Goal: Task Accomplishment & Management: Use online tool/utility

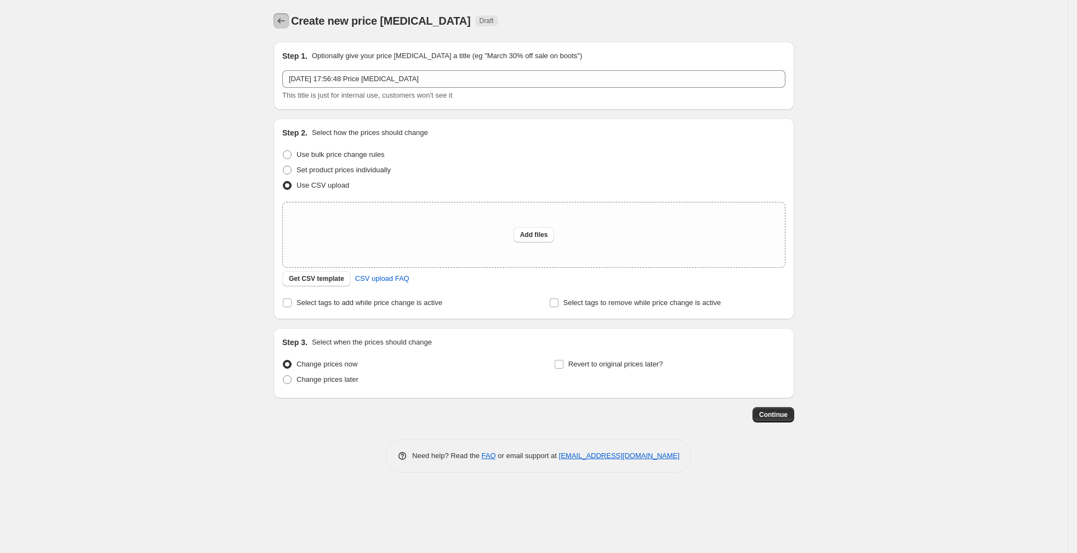
click at [278, 23] on icon "Price change jobs" at bounding box center [281, 20] width 11 height 11
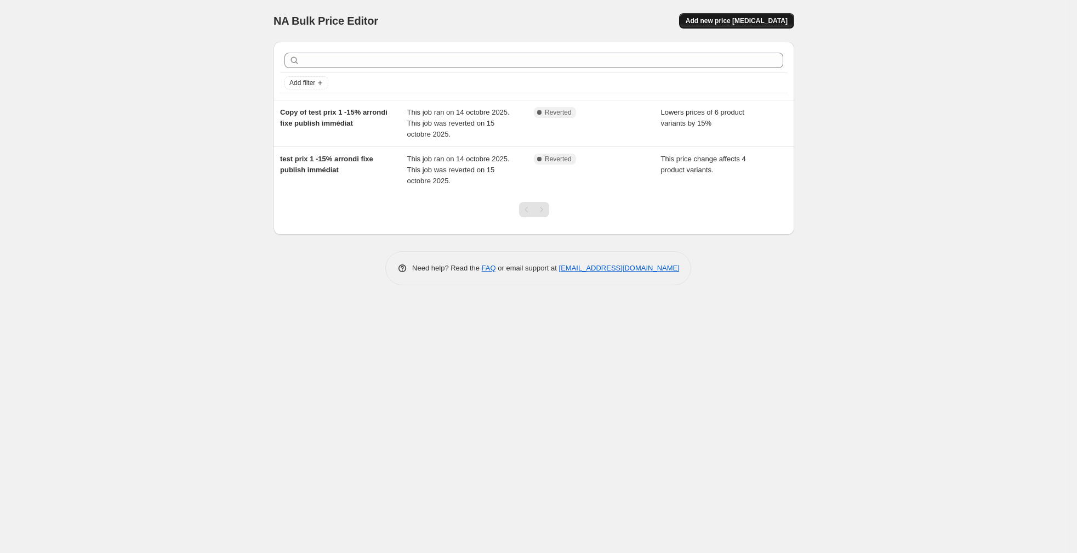
click at [667, 22] on span "Add new price [MEDICAL_DATA]" at bounding box center [737, 20] width 102 height 9
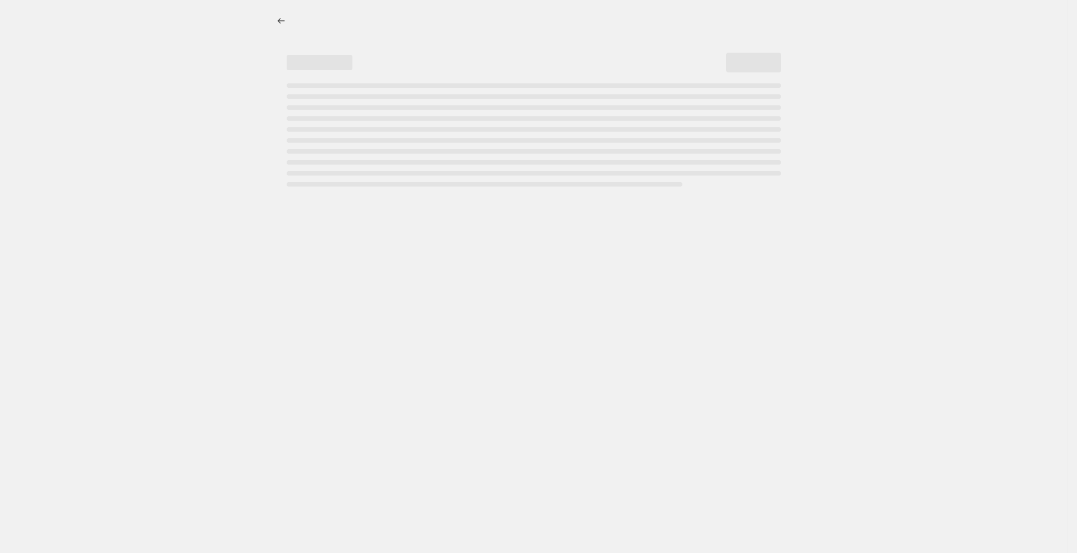
select select "percentage"
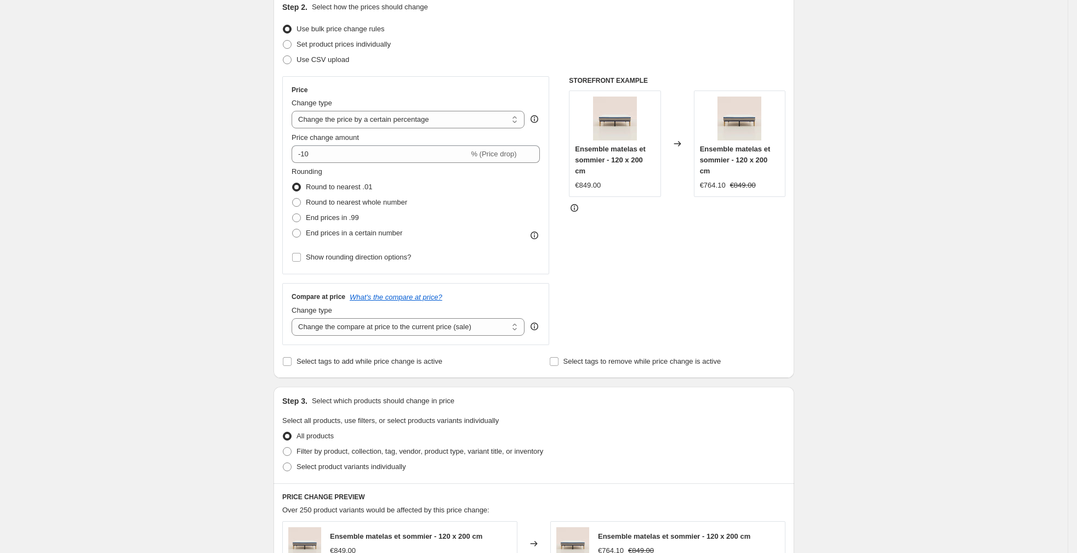
scroll to position [128, 0]
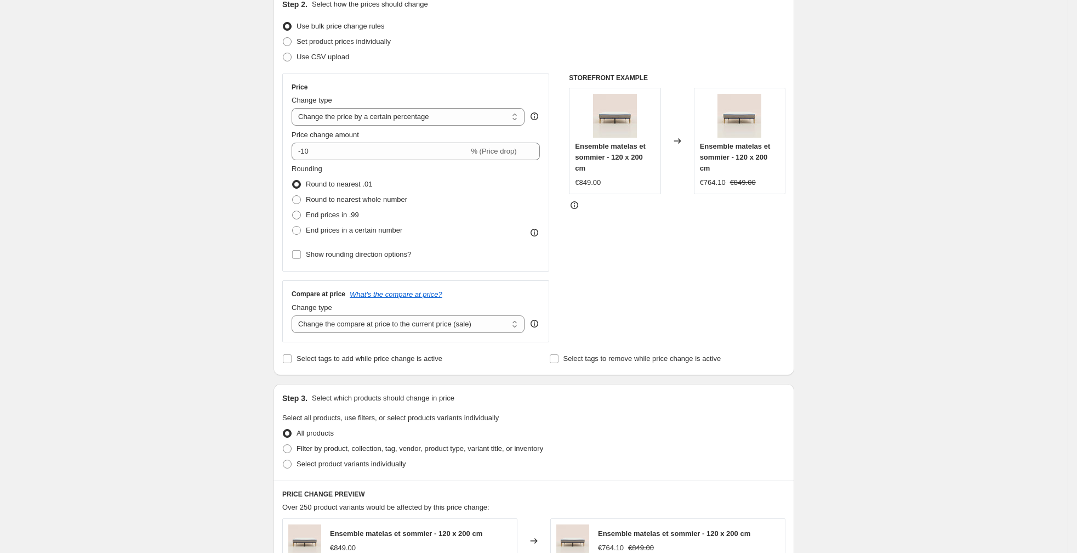
click at [535, 118] on icon at bounding box center [534, 116] width 11 height 11
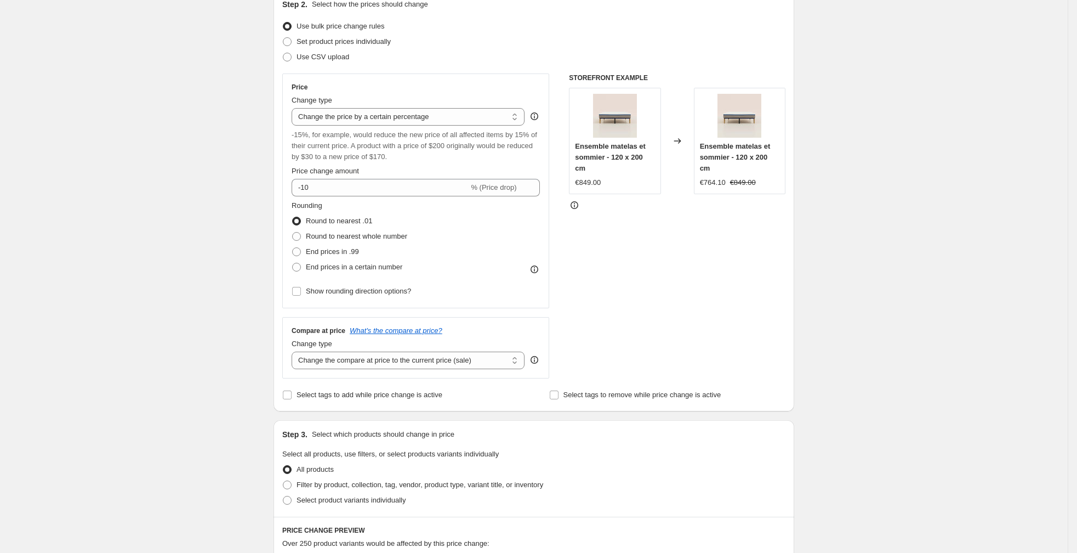
click at [537, 115] on icon at bounding box center [534, 116] width 11 height 11
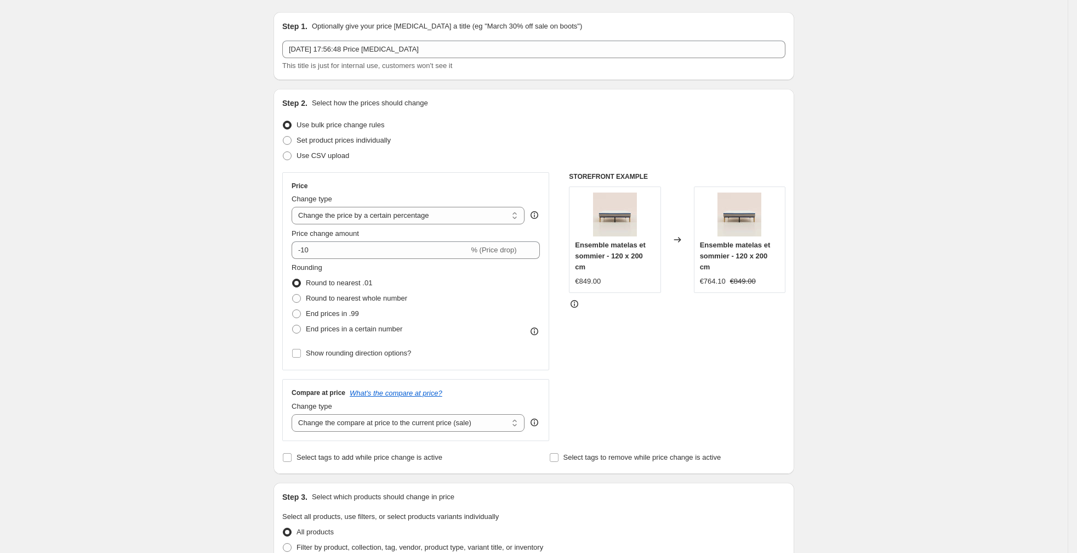
scroll to position [0, 0]
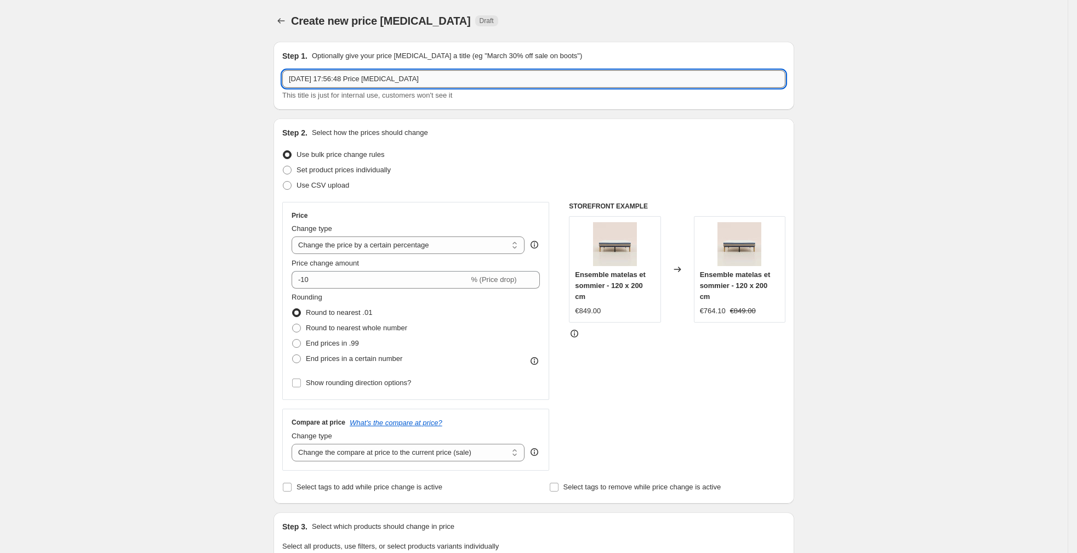
click at [448, 73] on input "[DATE] 17:56:48 Price [MEDICAL_DATA]" at bounding box center [533, 79] width 503 height 18
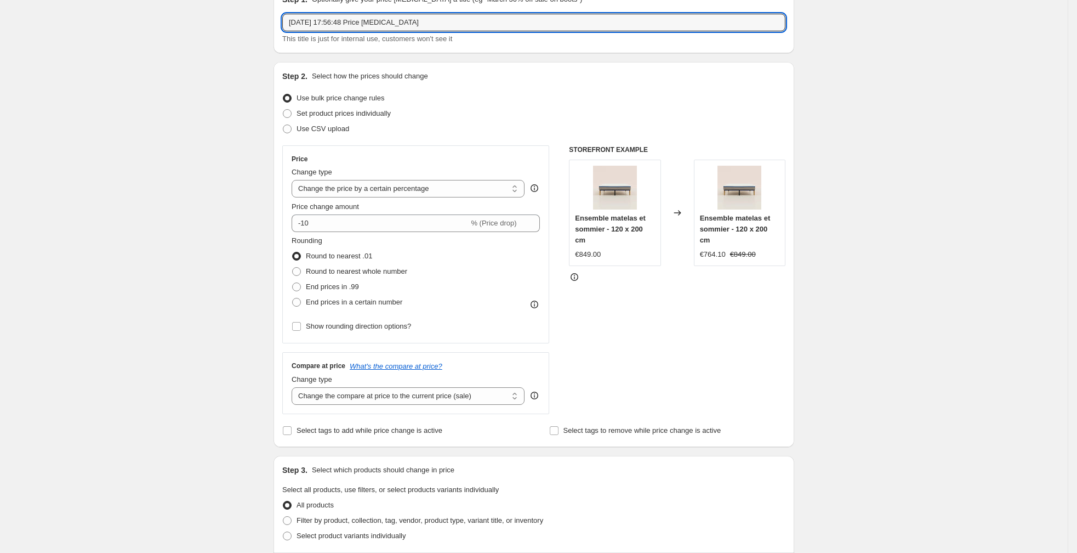
scroll to position [62, 0]
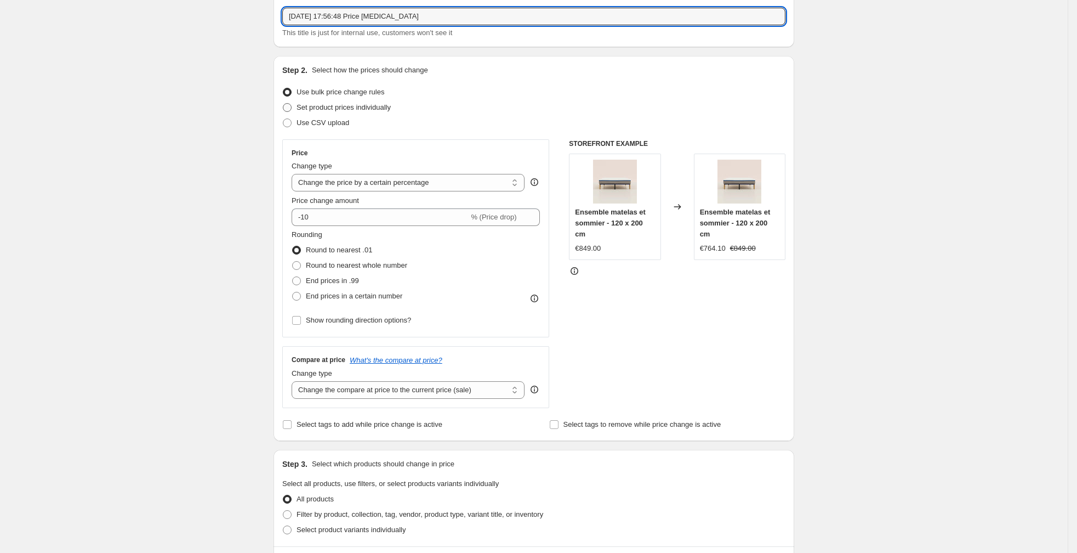
click at [285, 106] on span at bounding box center [287, 107] width 9 height 9
click at [283, 104] on input "Set product prices individually" at bounding box center [283, 103] width 1 height 1
radio input "true"
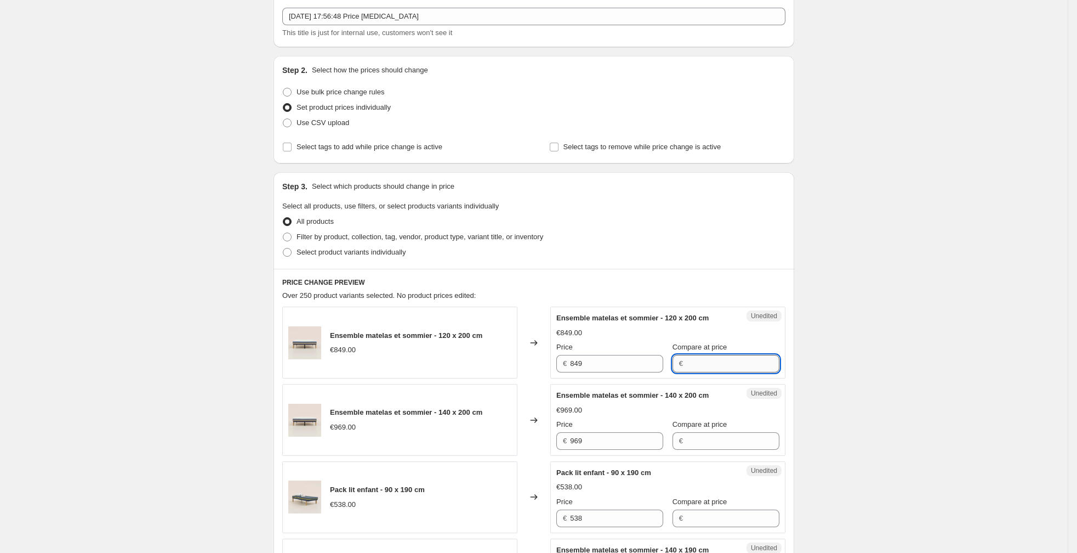
click at [667, 372] on input "Compare at price" at bounding box center [732, 364] width 93 height 18
click at [667, 450] on input "Compare at price" at bounding box center [732, 441] width 93 height 18
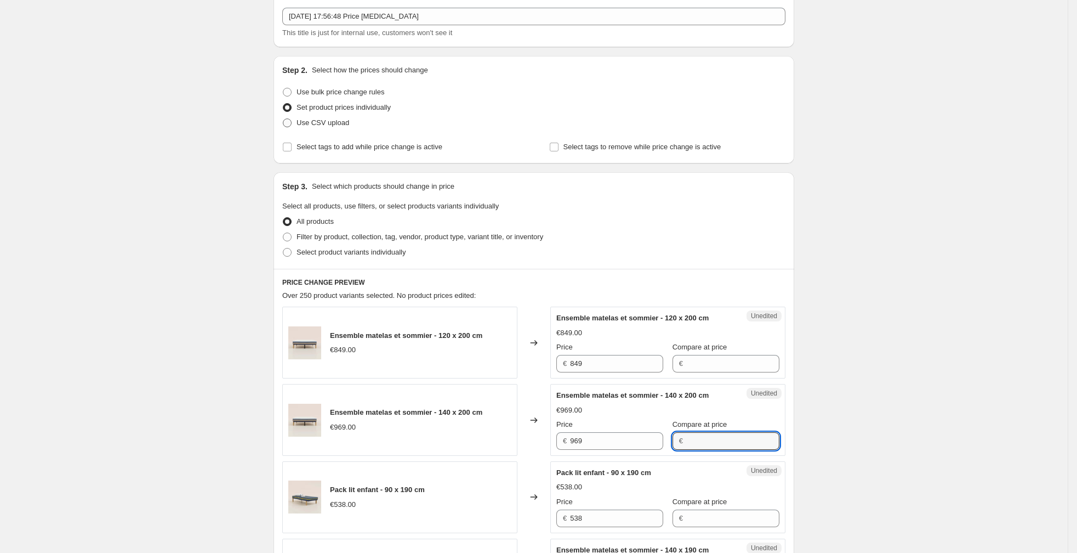
click at [300, 121] on span "Use CSV upload" at bounding box center [323, 122] width 53 height 8
click at [283, 119] on input "Use CSV upload" at bounding box center [283, 118] width 1 height 1
radio input "true"
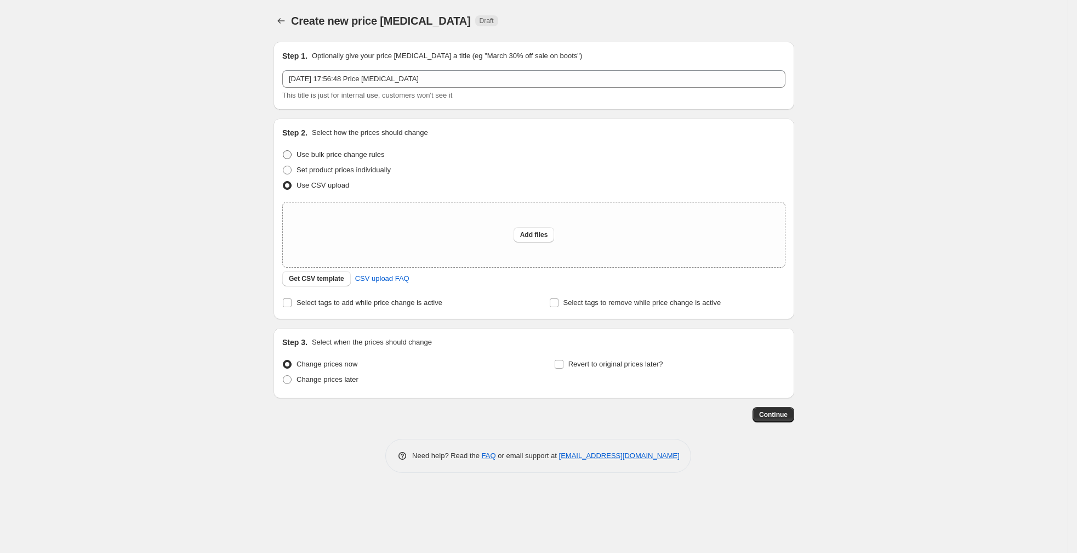
click at [312, 156] on span "Use bulk price change rules" at bounding box center [341, 154] width 88 height 8
click at [283, 151] on input "Use bulk price change rules" at bounding box center [283, 150] width 1 height 1
radio input "true"
select select "percentage"
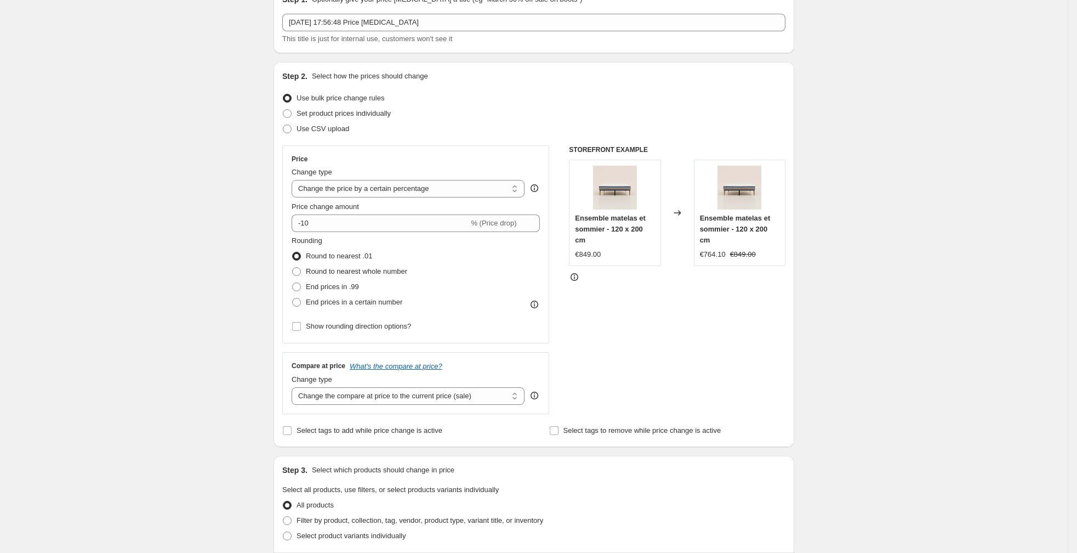
scroll to position [59, 0]
click at [460, 184] on select "Change the price to a certain amount Change the price by a certain amount Chang…" at bounding box center [408, 186] width 233 height 18
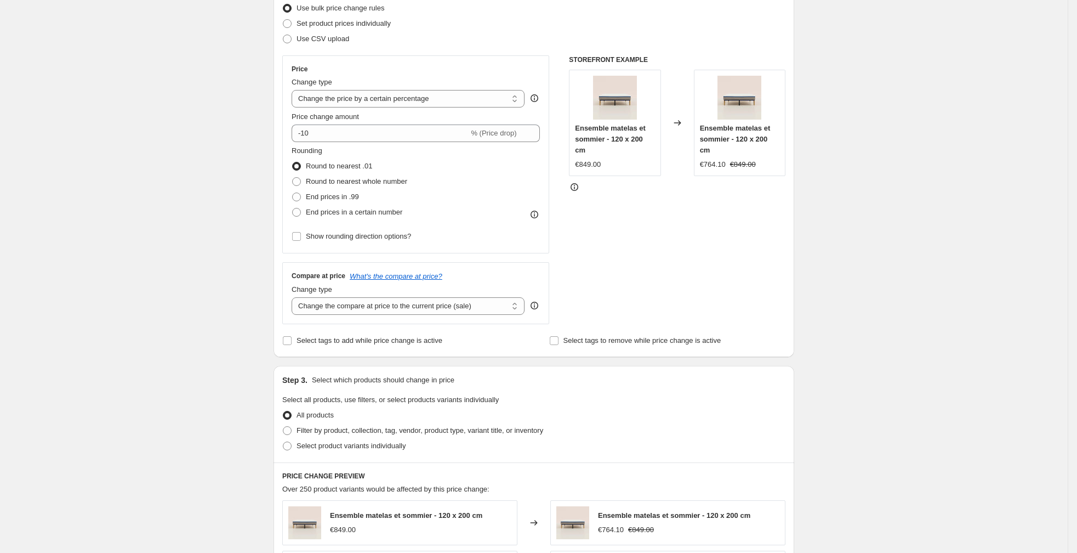
scroll to position [141, 0]
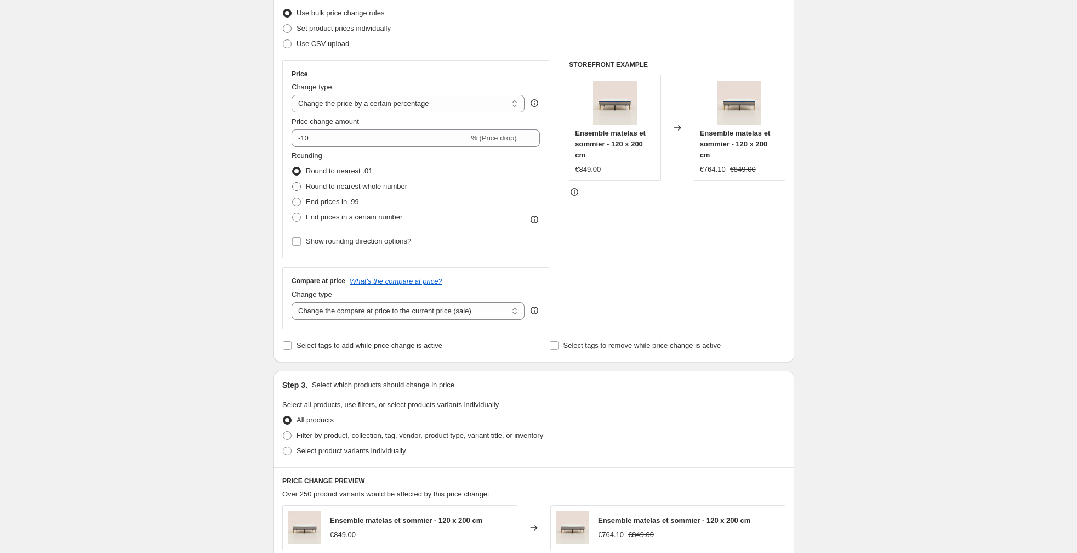
click at [305, 186] on label "Round to nearest whole number" at bounding box center [350, 186] width 116 height 15
click at [293, 183] on input "Round to nearest whole number" at bounding box center [292, 182] width 1 height 1
radio input "true"
click at [533, 218] on icon at bounding box center [534, 219] width 11 height 11
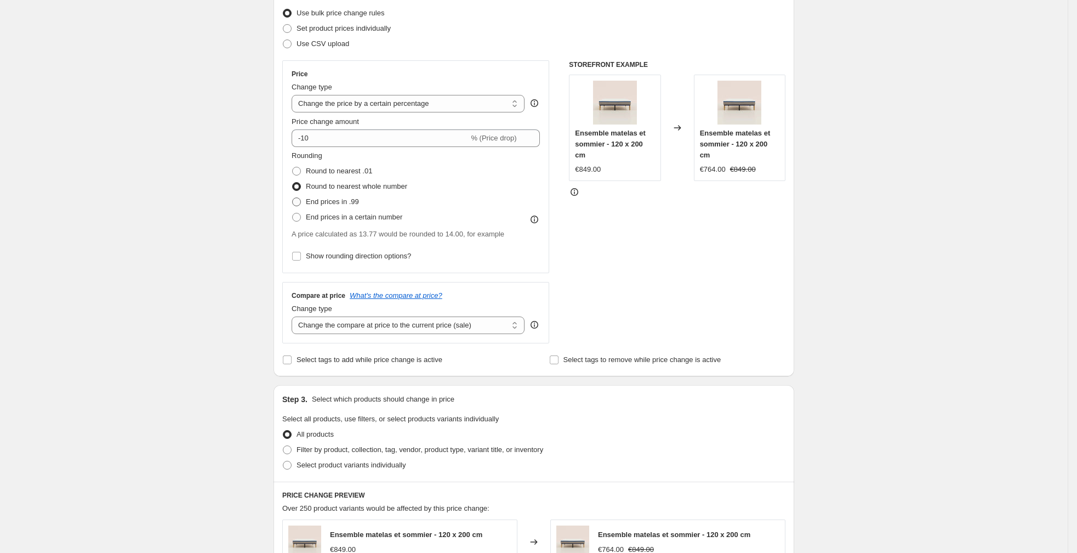
click at [320, 201] on span "End prices in .99" at bounding box center [332, 201] width 53 height 8
click at [293, 198] on input "End prices in .99" at bounding box center [292, 197] width 1 height 1
radio input "true"
click at [333, 219] on span "End prices in a certain number" at bounding box center [354, 217] width 96 height 8
click at [293, 213] on input "End prices in a certain number" at bounding box center [292, 213] width 1 height 1
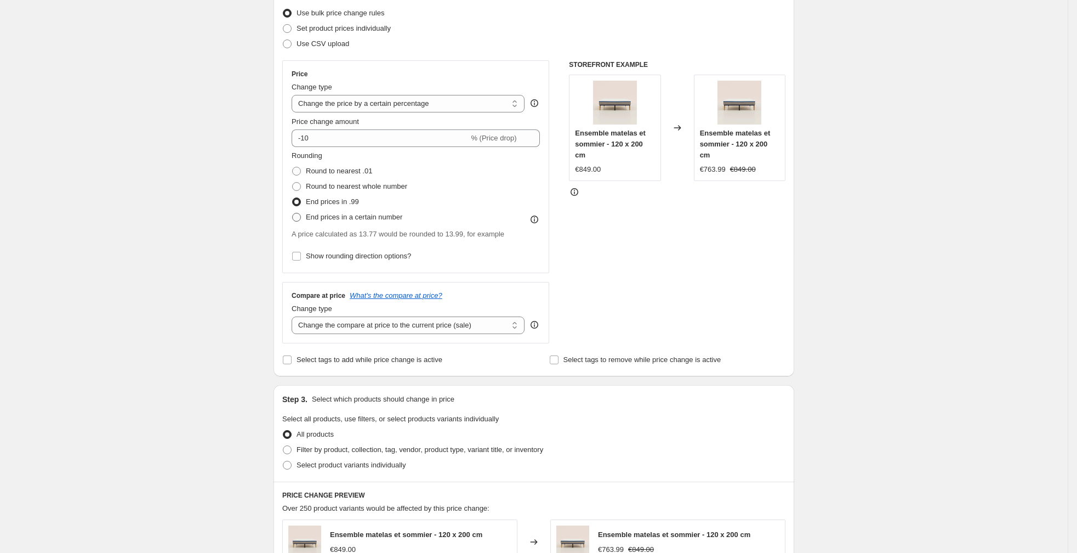
radio input "true"
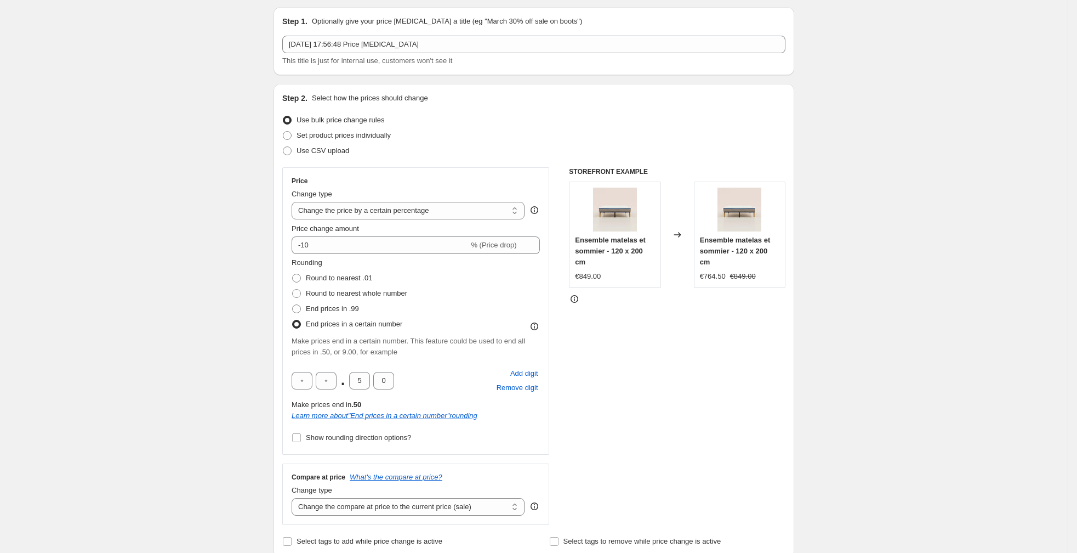
scroll to position [0, 0]
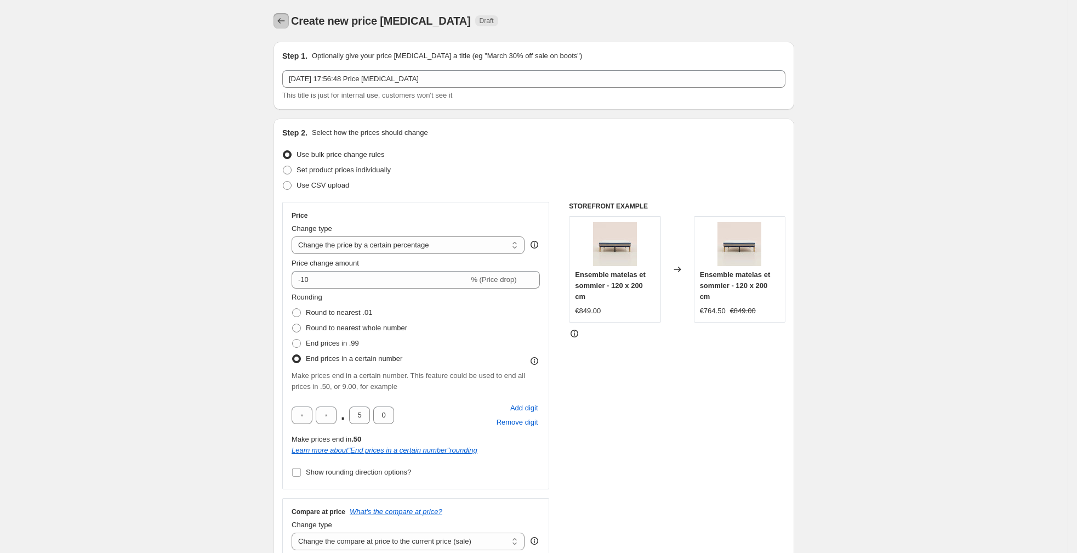
click at [287, 21] on button "Price change jobs" at bounding box center [281, 20] width 15 height 15
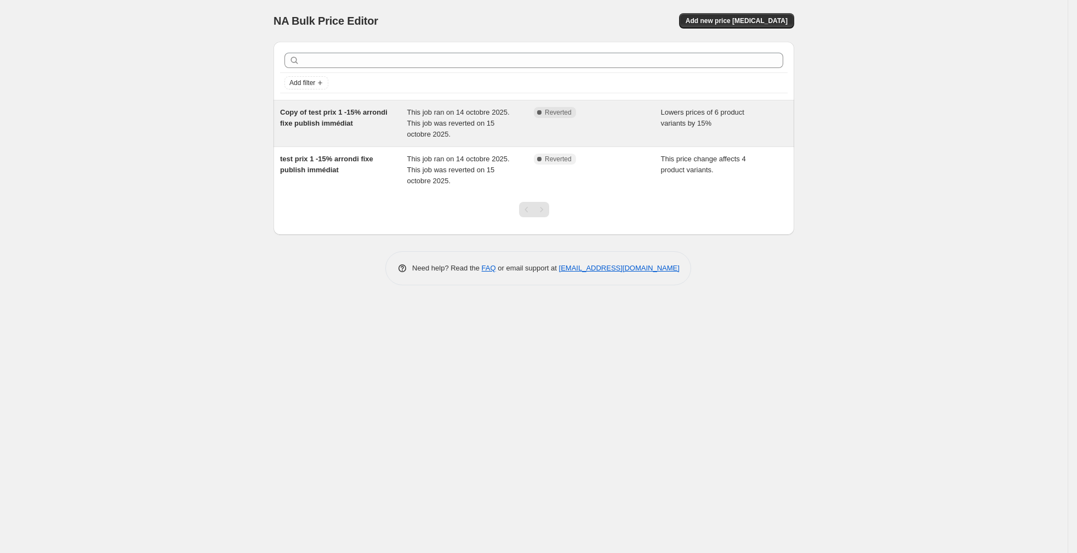
click at [367, 116] on div "Copy of test prix 1 -15% arrondi fixe publish immédiat" at bounding box center [343, 123] width 127 height 33
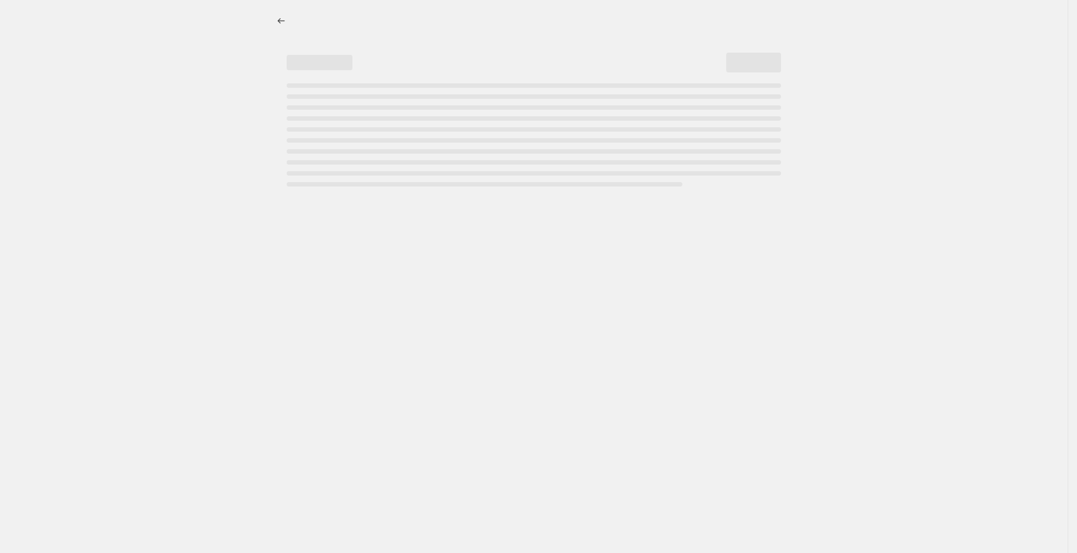
select select "percentage"
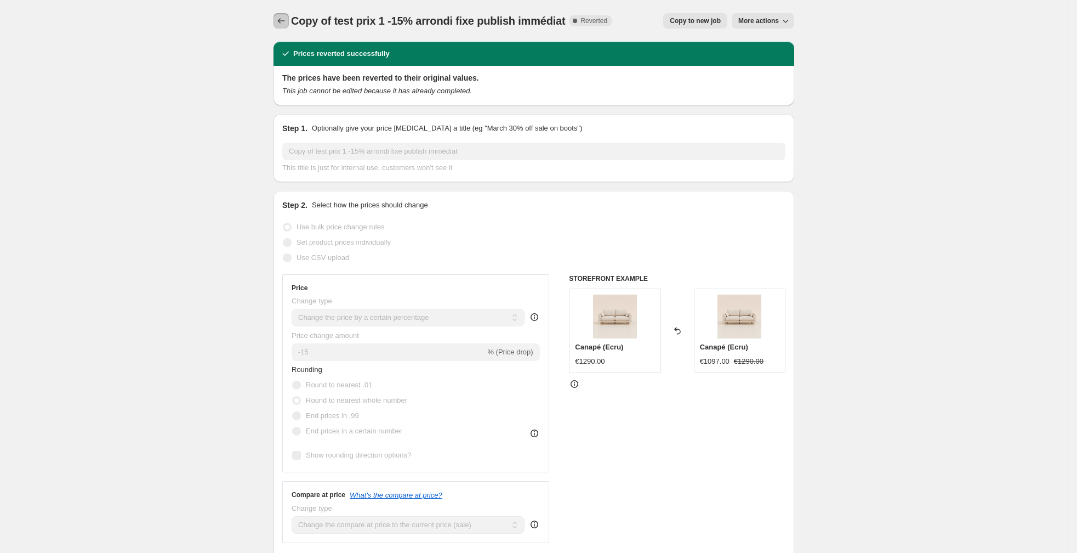
click at [285, 20] on icon "Price change jobs" at bounding box center [281, 20] width 11 height 11
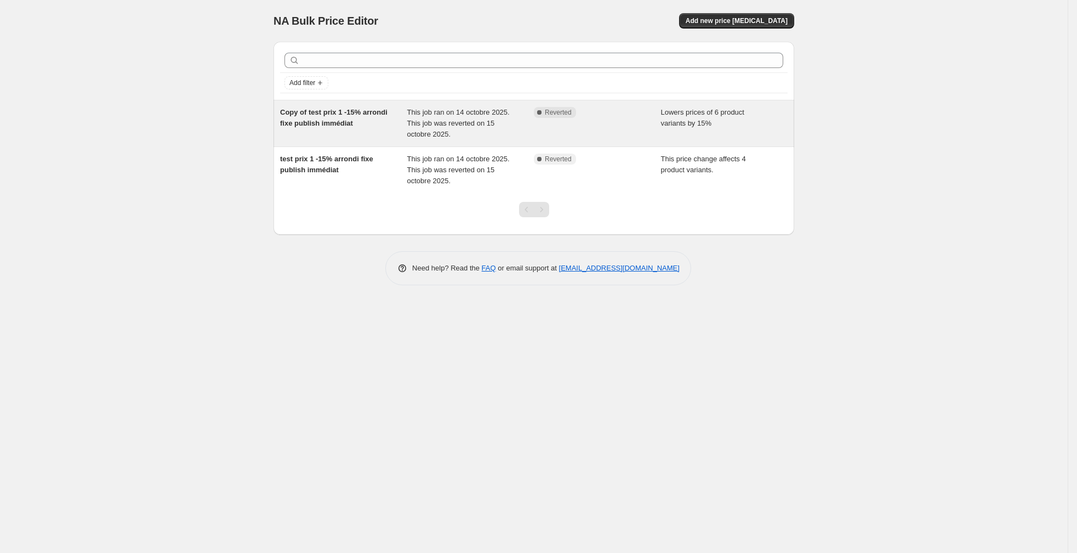
click at [388, 131] on div "Copy of test prix 1 -15% arrondi fixe publish immédiat" at bounding box center [343, 123] width 127 height 33
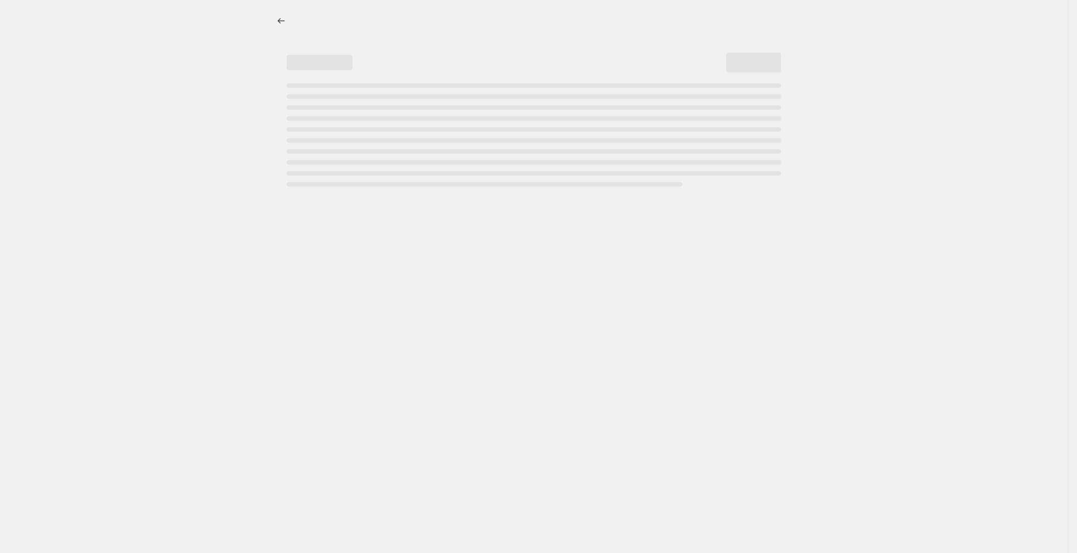
select select "percentage"
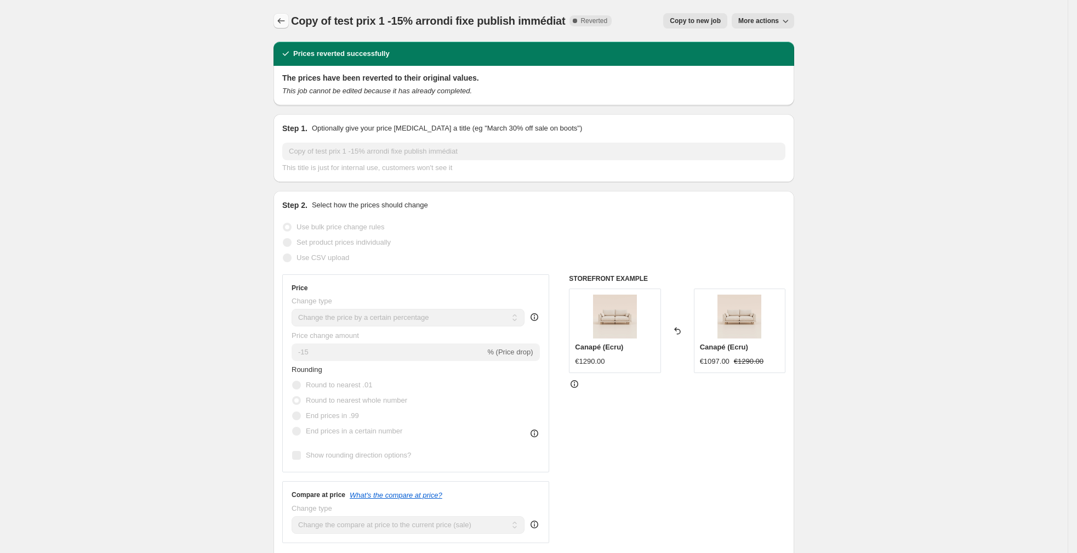
click at [276, 24] on icon "Price change jobs" at bounding box center [281, 20] width 11 height 11
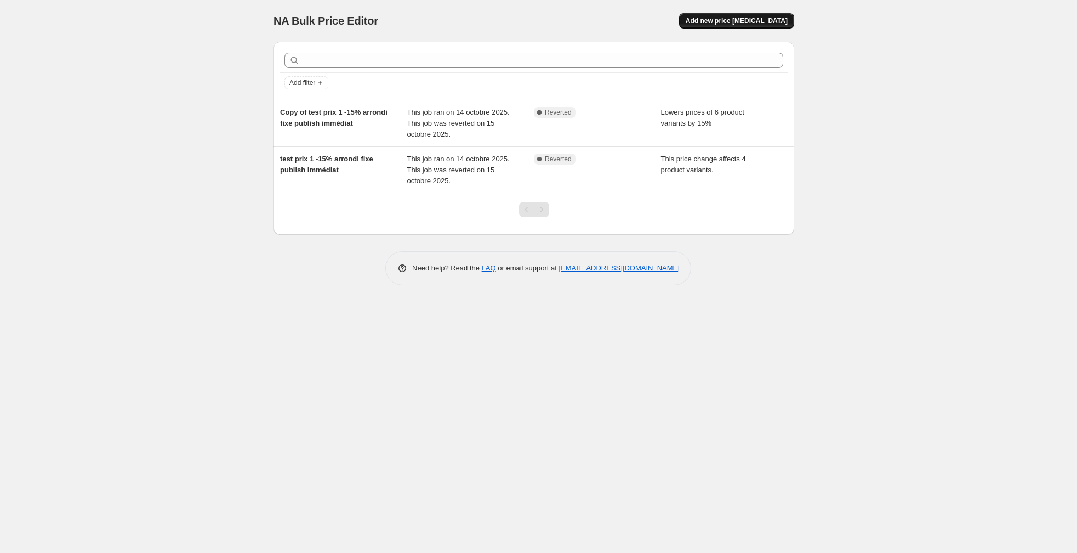
click at [667, 21] on span "Add new price [MEDICAL_DATA]" at bounding box center [737, 20] width 102 height 9
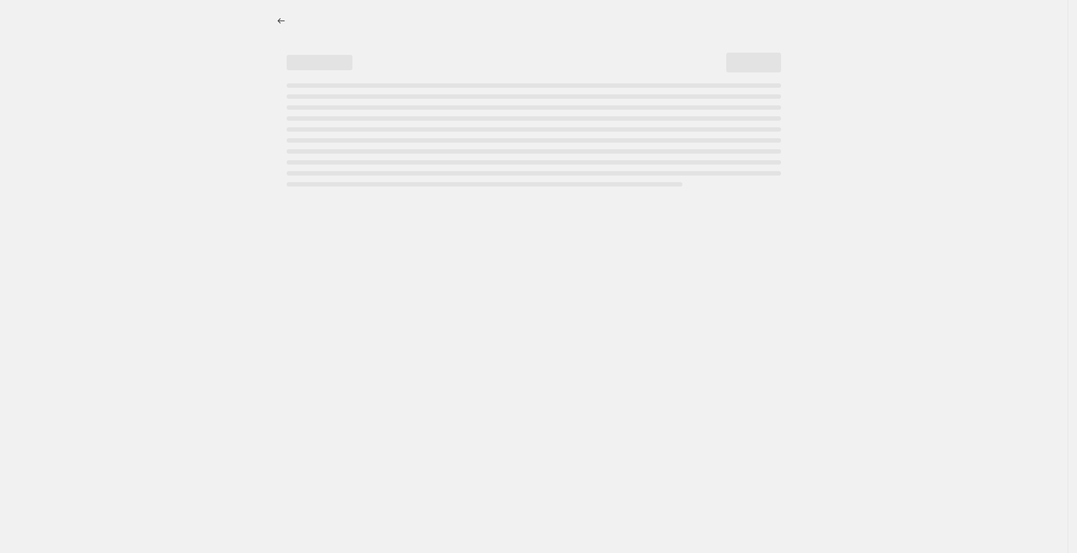
select select "percentage"
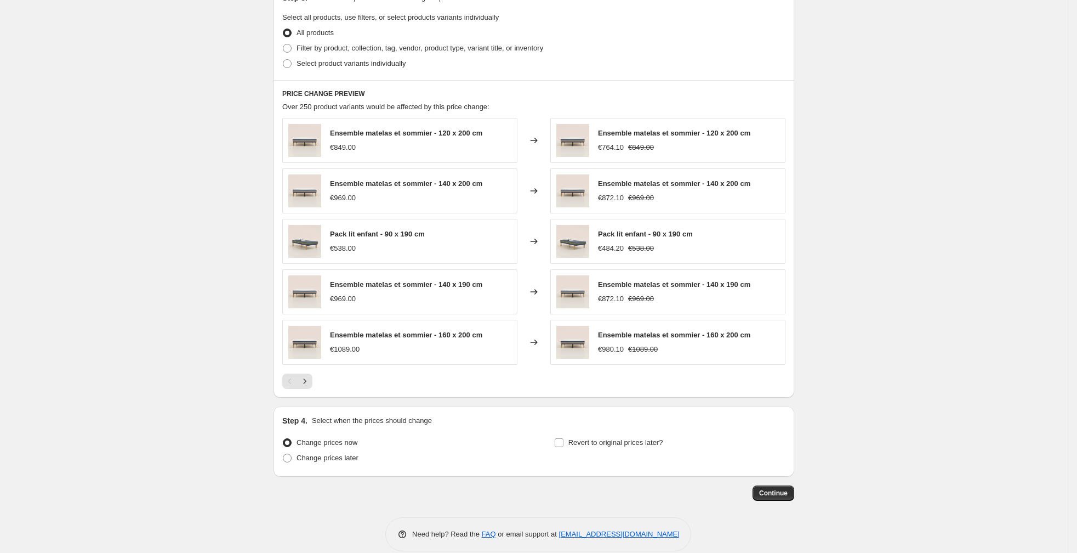
scroll to position [541, 0]
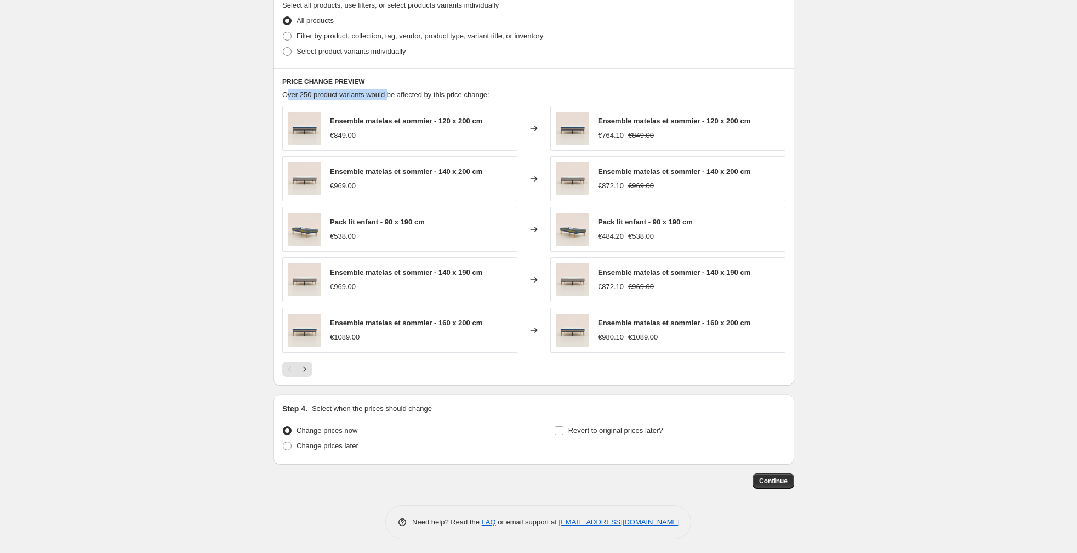
drag, startPoint x: 287, startPoint y: 94, endPoint x: 396, endPoint y: 98, distance: 109.1
click at [396, 98] on span "Over 250 product variants would be affected by this price change:" at bounding box center [385, 94] width 207 height 8
click at [237, 189] on div "Create new price [MEDICAL_DATA]. This page is ready Create new price [MEDICAL_D…" at bounding box center [534, 7] width 1068 height 1096
click at [300, 449] on label "Change prices later" at bounding box center [320, 445] width 76 height 15
click at [283, 442] on input "Change prices later" at bounding box center [283, 441] width 1 height 1
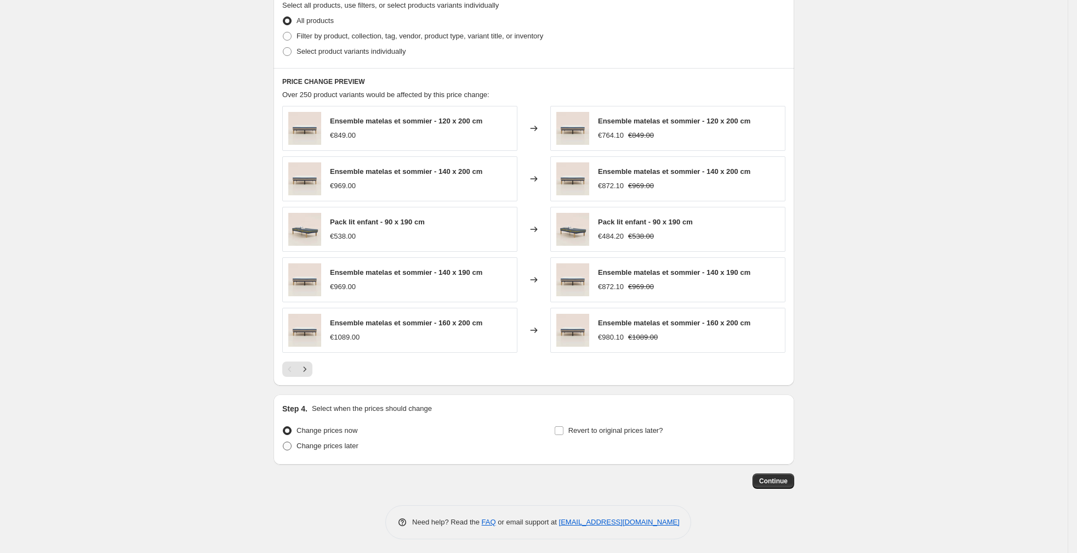
radio input "true"
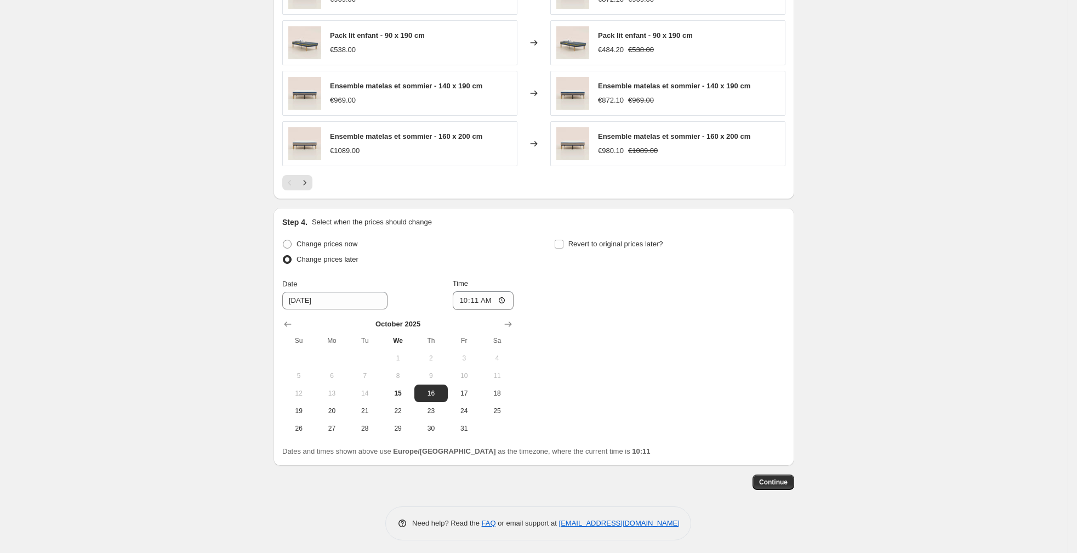
scroll to position [728, 0]
click at [565, 240] on label "Revert to original prices later?" at bounding box center [608, 242] width 109 height 15
click at [564, 240] on input "Revert to original prices later?" at bounding box center [559, 242] width 9 height 9
checkbox input "true"
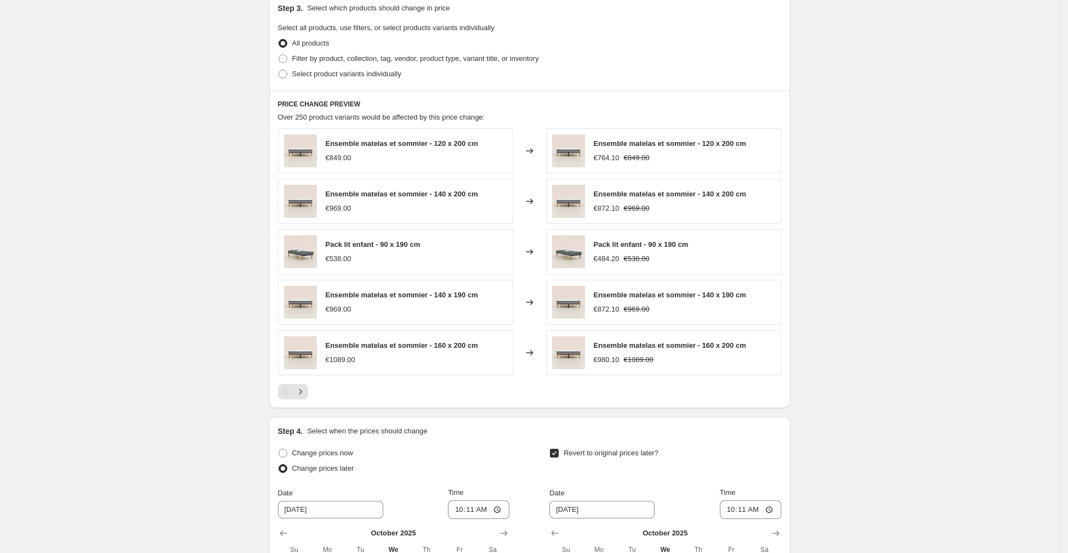
scroll to position [528, 0]
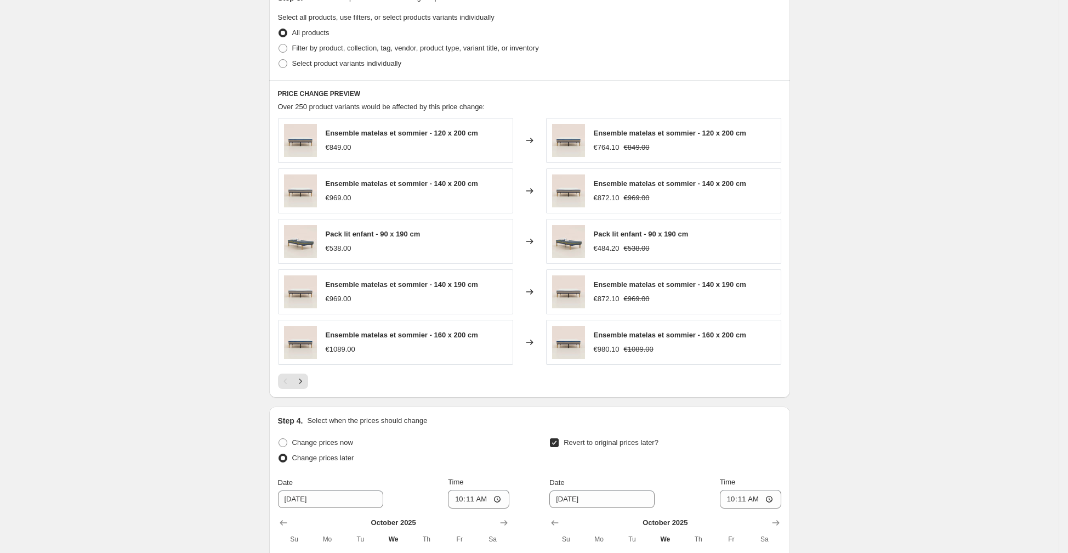
click at [404, 136] on div "Ensemble matelas et sommier - 120 x 200 cm" at bounding box center [402, 133] width 152 height 11
click at [363, 132] on span "Ensemble matelas et sommier - 120 x 200 cm" at bounding box center [402, 133] width 152 height 8
click at [377, 251] on div "€538.00" at bounding box center [373, 248] width 95 height 11
click at [306, 376] on icon "Next" at bounding box center [300, 381] width 11 height 11
click at [353, 136] on div "Pack lit enfant - 90 x 200 cm" at bounding box center [373, 133] width 95 height 11
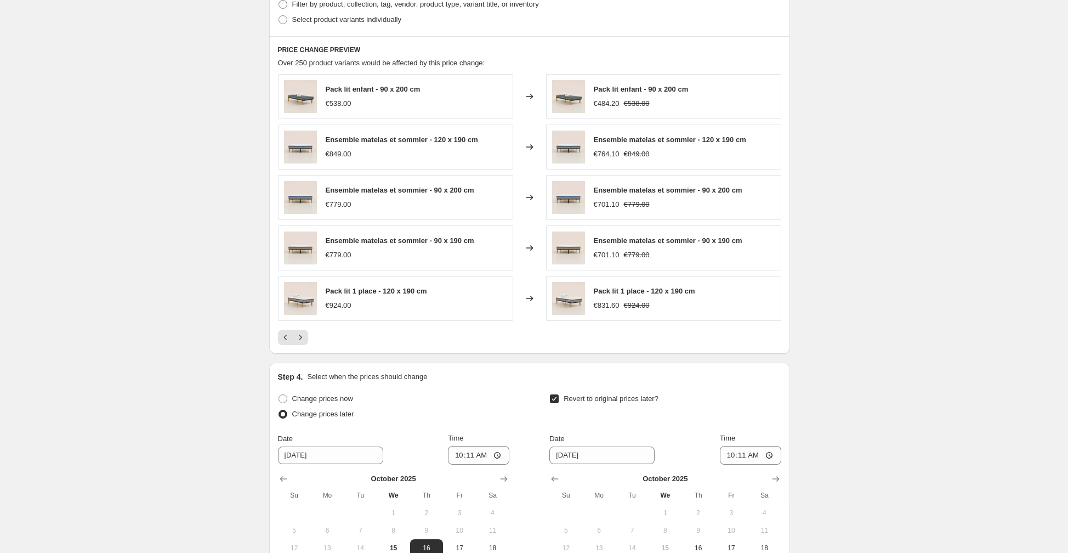
scroll to position [578, 0]
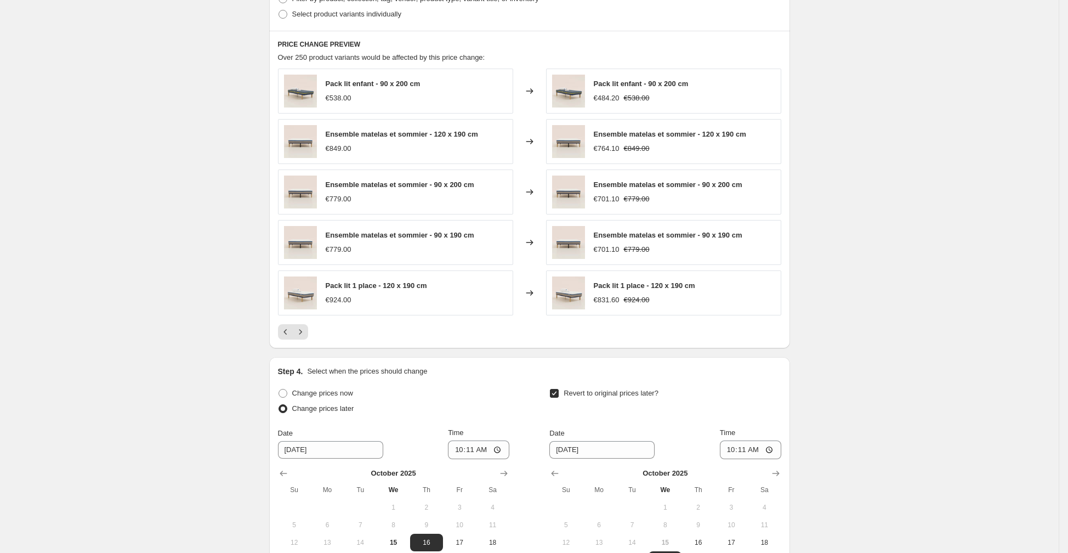
click at [624, 236] on span "Ensemble matelas et sommier - 90 x 190 cm" at bounding box center [668, 235] width 149 height 8
click at [571, 287] on img at bounding box center [568, 292] width 33 height 33
click at [306, 328] on icon "Next" at bounding box center [300, 331] width 11 height 11
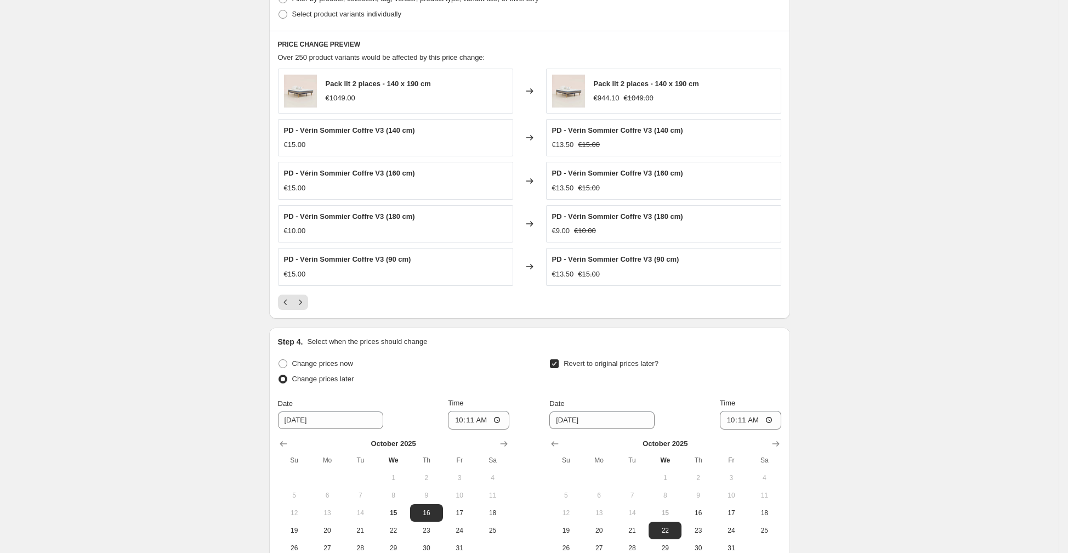
click at [334, 262] on div "PD - Vérin Sommier Coffre V3 (90 cm)" at bounding box center [347, 259] width 127 height 11
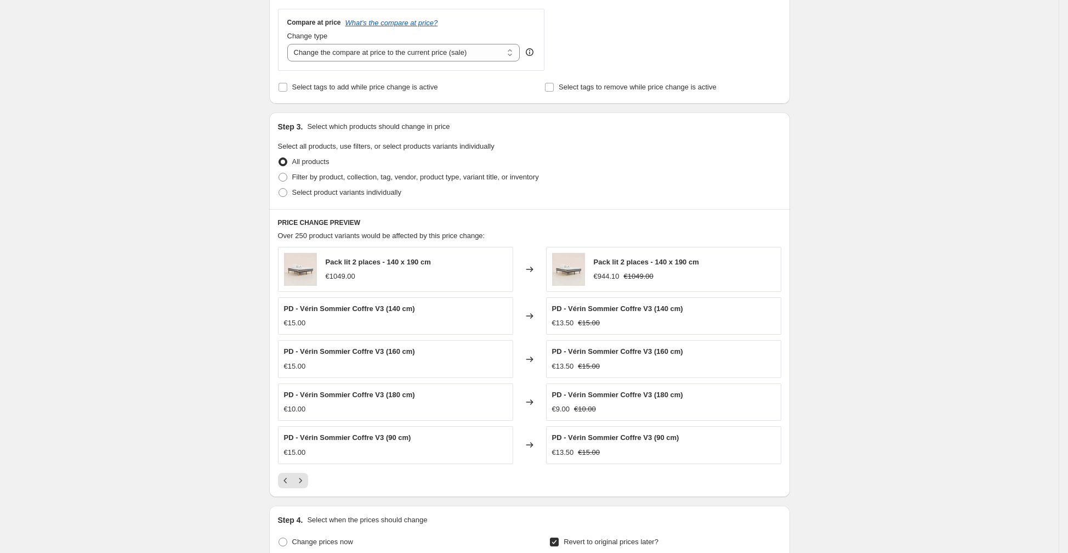
scroll to position [403, 0]
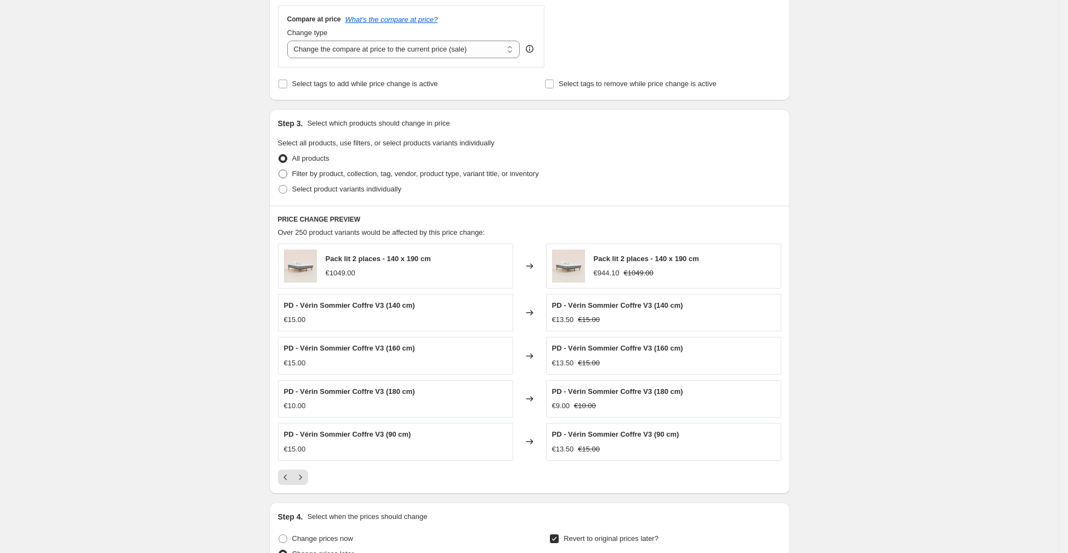
click at [287, 172] on span at bounding box center [282, 173] width 9 height 9
click at [279, 170] on input "Filter by product, collection, tag, vendor, product type, variant title, or inv…" at bounding box center [278, 169] width 1 height 1
radio input "true"
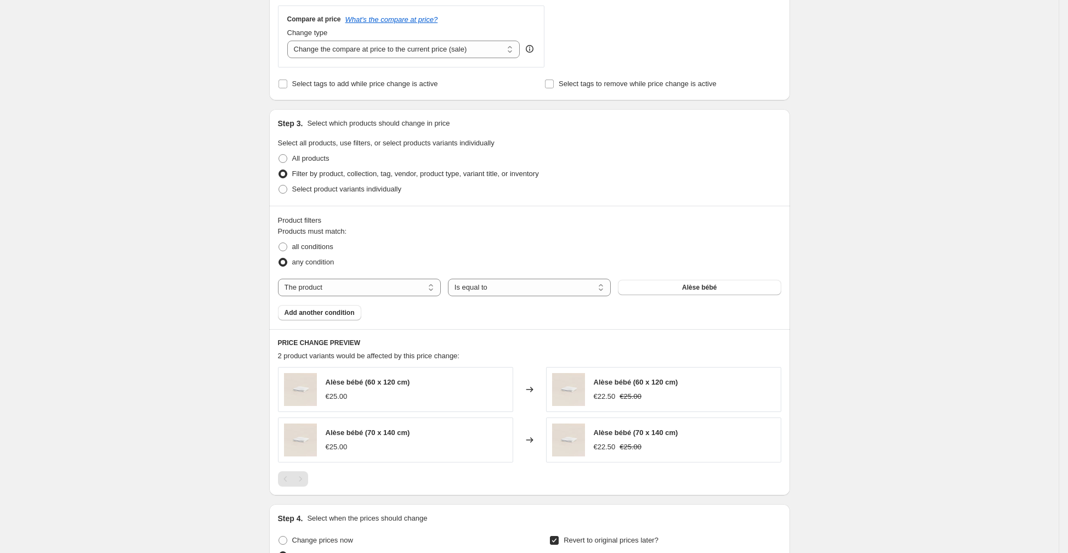
click at [372, 378] on span "Alèse bébé (60 x 120 cm)" at bounding box center [368, 382] width 84 height 8
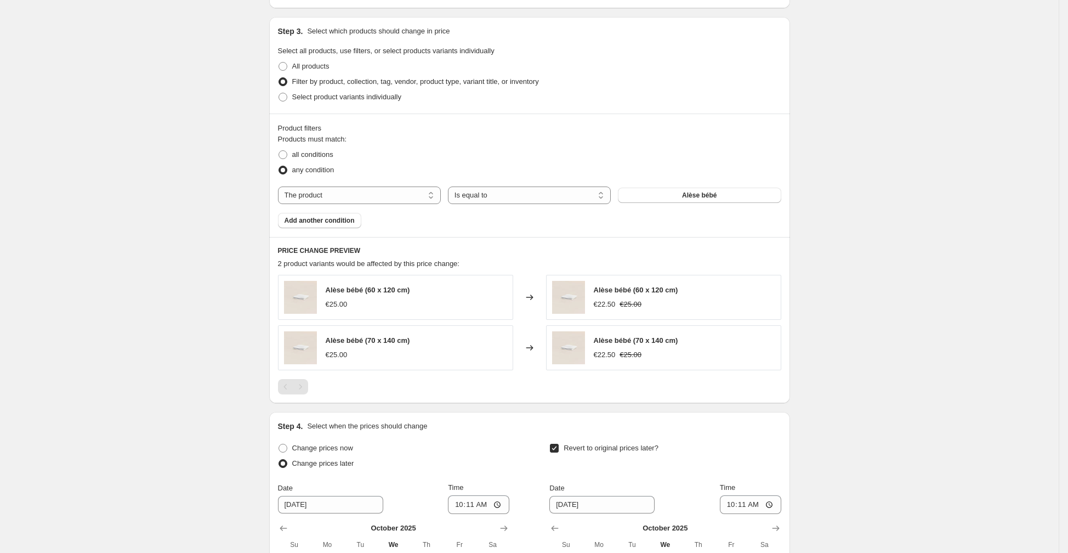
scroll to position [701, 0]
